Goal: Information Seeking & Learning: Compare options

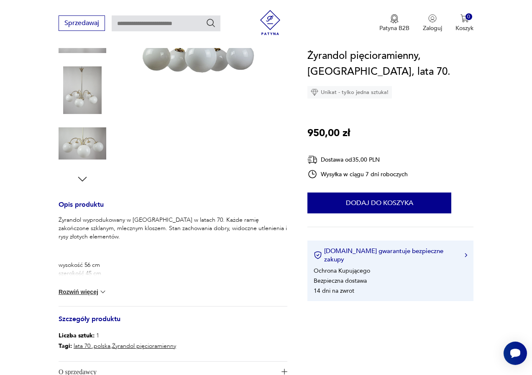
scroll to position [195, 0]
click at [98, 292] on button "Rozwiń więcej" at bounding box center [83, 292] width 48 height 8
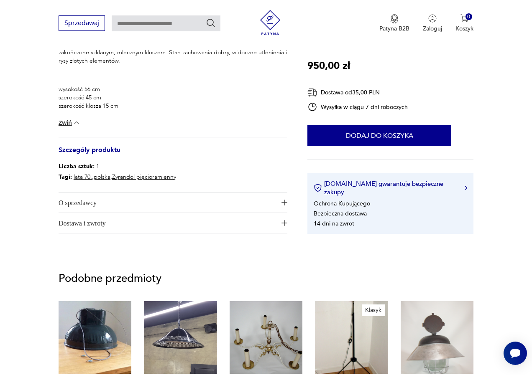
scroll to position [377, 0]
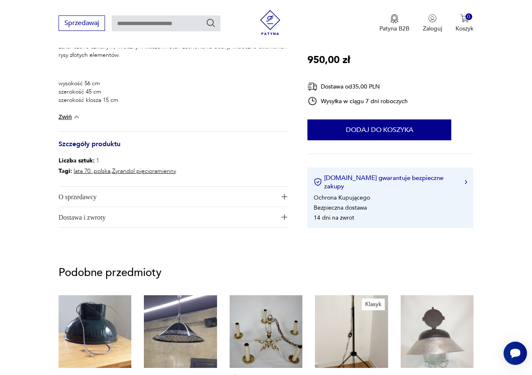
click at [93, 199] on span "O sprzedawcy" at bounding box center [167, 197] width 217 height 20
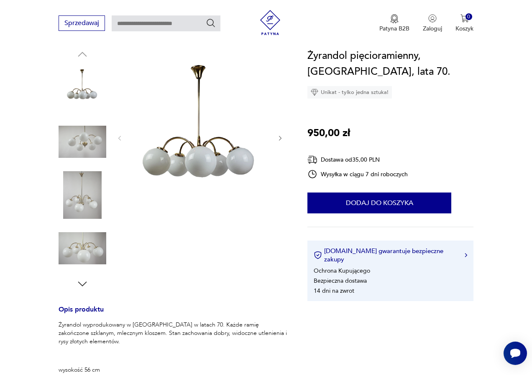
scroll to position [70, 0]
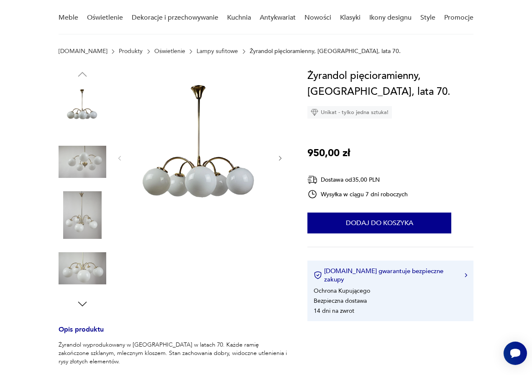
click at [183, 165] on img at bounding box center [199, 157] width 137 height 179
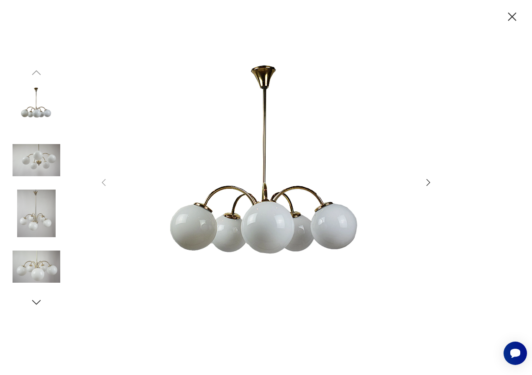
click at [418, 183] on div at bounding box center [266, 188] width 334 height 302
click at [427, 184] on icon "button" at bounding box center [428, 183] width 10 height 10
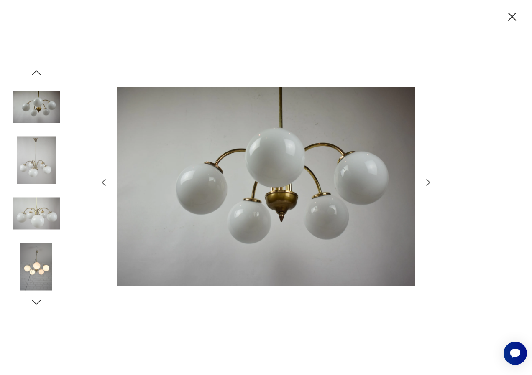
click at [427, 184] on icon "button" at bounding box center [428, 183] width 10 height 10
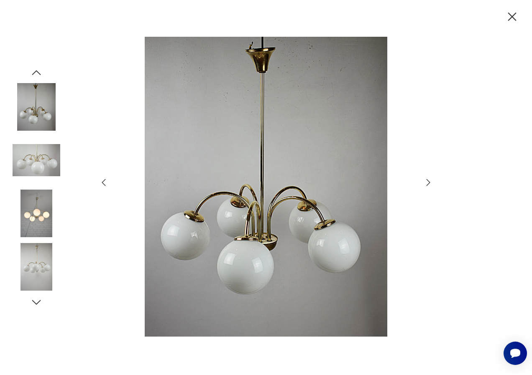
click at [427, 184] on icon "button" at bounding box center [428, 183] width 10 height 10
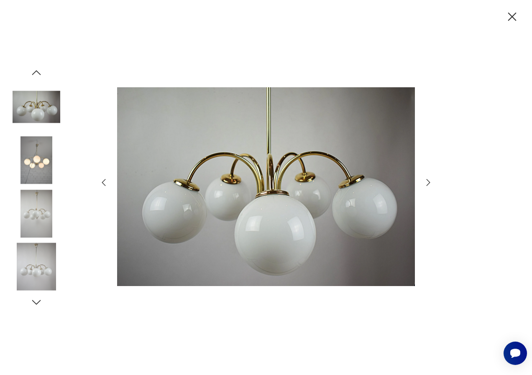
click at [427, 184] on icon "button" at bounding box center [428, 183] width 10 height 10
